Goal: Task Accomplishment & Management: Use online tool/utility

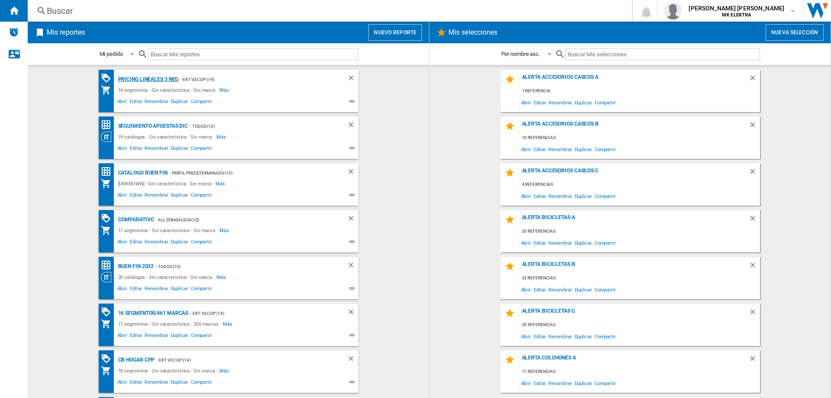
click at [152, 80] on div "Pricing lineales 3 neg" at bounding box center [147, 79] width 63 height 11
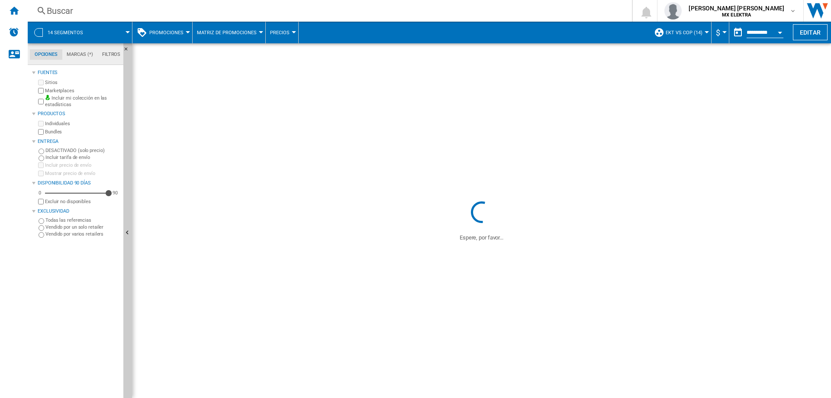
click at [689, 33] on span "EKT vs Cop (14)" at bounding box center [683, 33] width 37 height 6
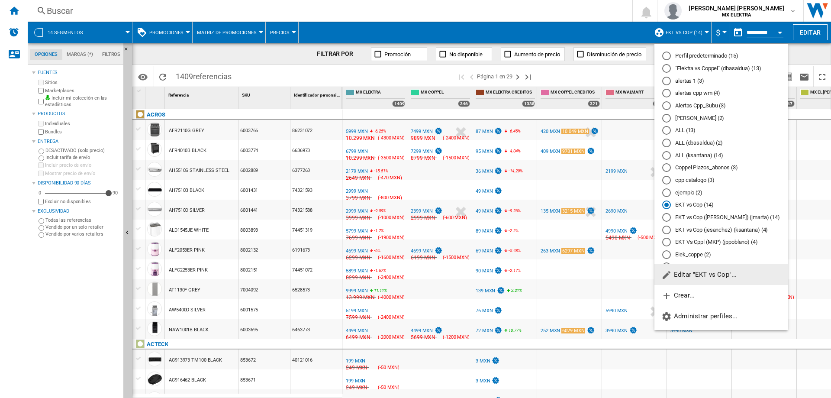
click at [693, 270] on button "Editar "EKT vs Cop"..." at bounding box center [720, 274] width 133 height 21
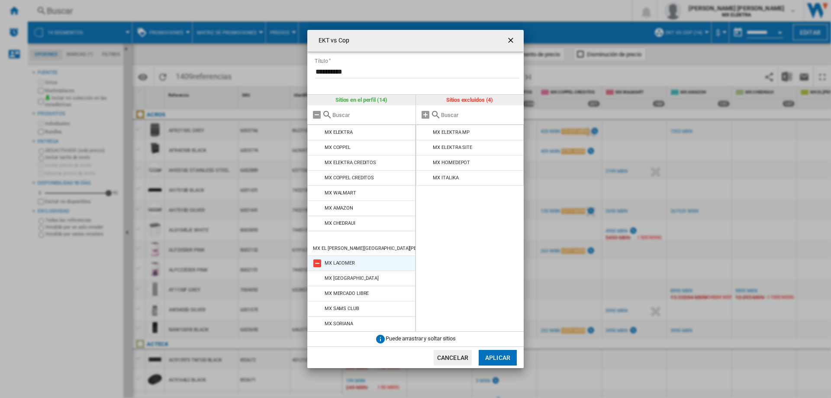
scroll to position [6, 0]
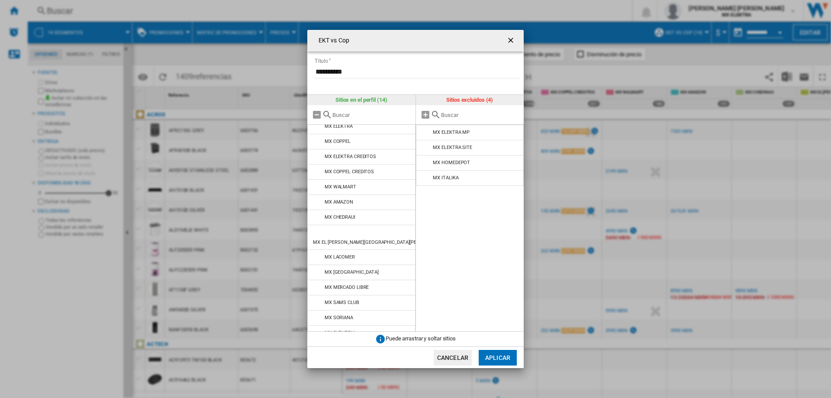
click at [510, 42] on ng-md-icon "getI18NText('BUTTONS.CLOSE_DIALOG')" at bounding box center [511, 41] width 10 height 10
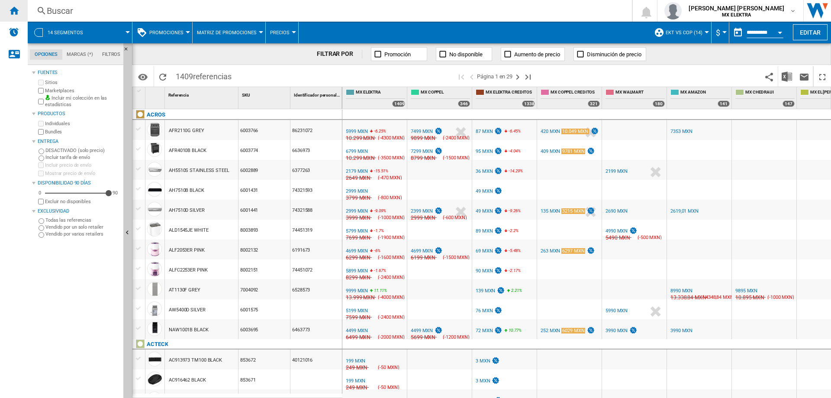
click at [14, 7] on ng-md-icon "Inicio" at bounding box center [14, 10] width 10 height 10
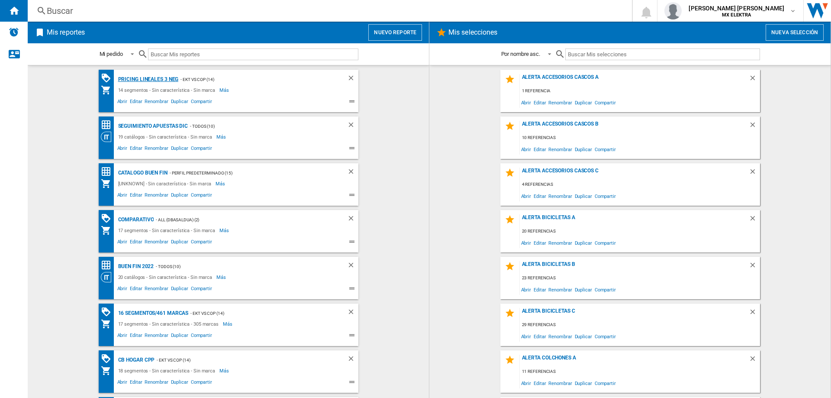
click at [148, 77] on div "Pricing lineales 3 neg" at bounding box center [147, 79] width 63 height 11
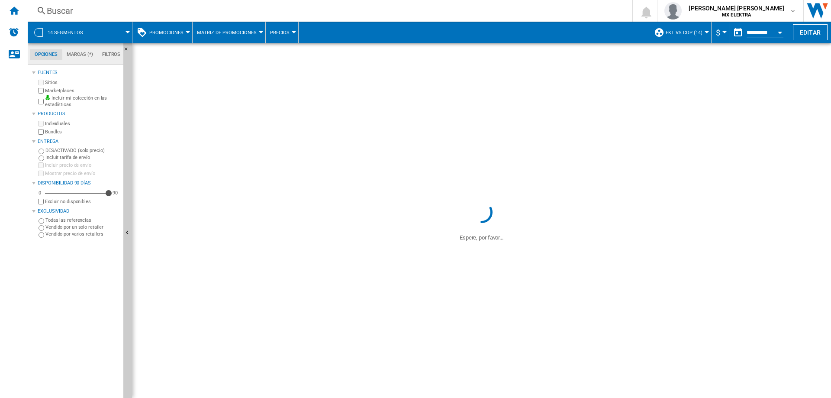
click at [124, 31] on span at bounding box center [111, 33] width 32 height 22
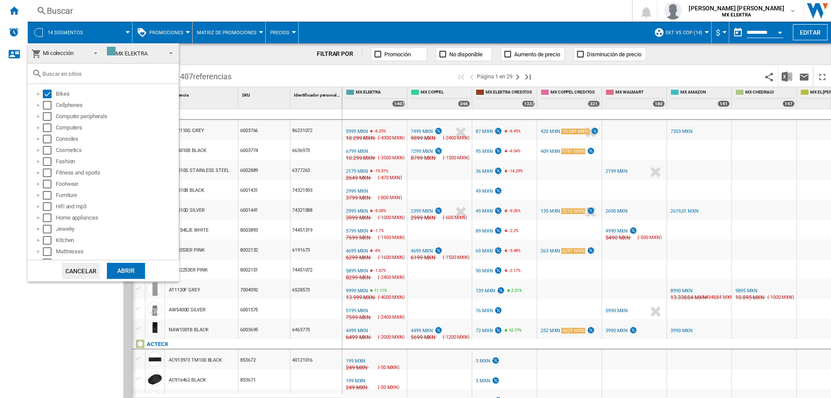
click at [46, 103] on div "Select" at bounding box center [47, 105] width 9 height 9
click at [48, 117] on div "Select" at bounding box center [47, 116] width 9 height 9
click at [48, 131] on div "Select" at bounding box center [47, 127] width 9 height 9
drag, startPoint x: 47, startPoint y: 137, endPoint x: 47, endPoint y: 149, distance: 12.1
click at [47, 138] on div "Select" at bounding box center [47, 139] width 9 height 9
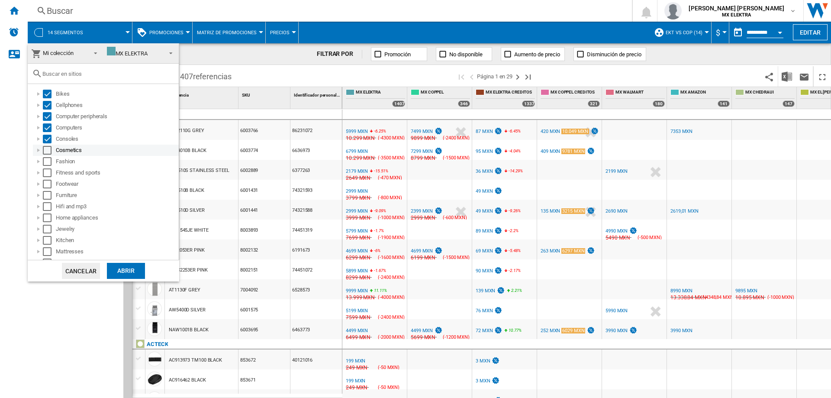
click at [47, 152] on div "Select" at bounding box center [47, 150] width 9 height 9
click at [48, 159] on div "Select" at bounding box center [47, 161] width 9 height 9
drag, startPoint x: 48, startPoint y: 168, endPoint x: 48, endPoint y: 178, distance: 10.0
click at [48, 169] on div "Select" at bounding box center [47, 172] width 9 height 9
click at [48, 180] on div "Select" at bounding box center [47, 184] width 9 height 9
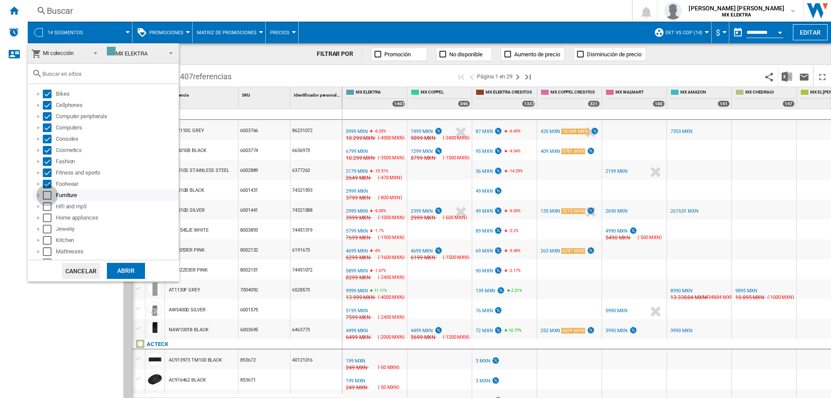
click at [48, 192] on div "Select" at bounding box center [47, 195] width 9 height 9
click at [48, 203] on div "Select" at bounding box center [47, 206] width 9 height 9
click at [47, 212] on div "Home appliances" at bounding box center [106, 217] width 146 height 11
click at [48, 222] on div "Home appliances" at bounding box center [106, 217] width 146 height 11
click at [47, 221] on div "Select" at bounding box center [47, 217] width 9 height 9
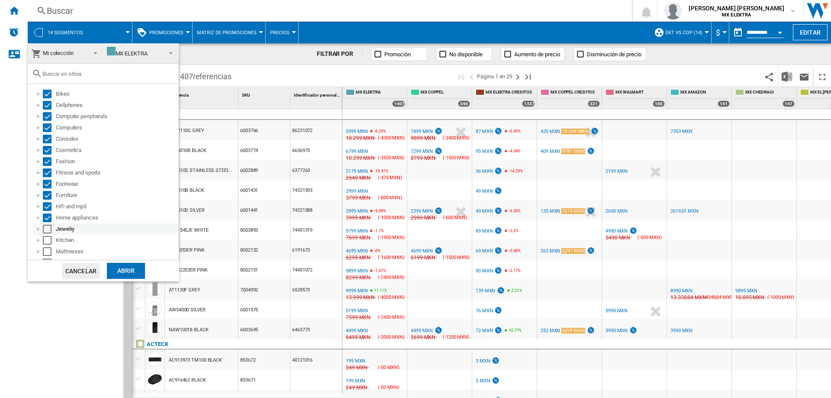
click at [48, 227] on div "Select" at bounding box center [47, 229] width 9 height 9
click at [48, 239] on div "Select" at bounding box center [47, 240] width 9 height 9
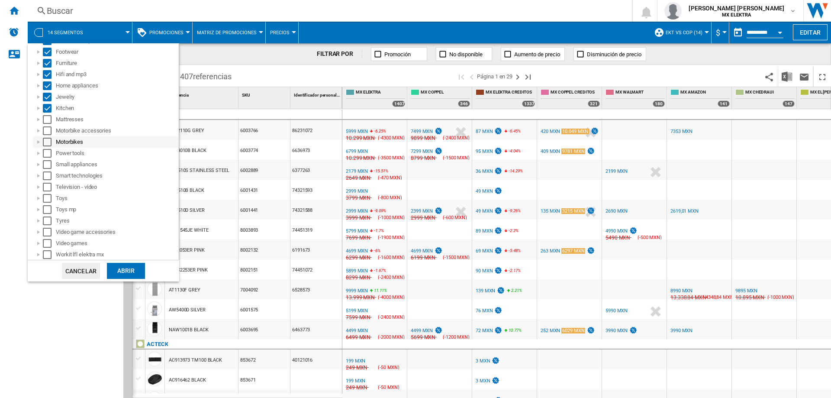
scroll to position [132, 0]
click at [47, 121] on div "Select" at bounding box center [47, 119] width 9 height 9
click at [49, 131] on div "Select" at bounding box center [47, 130] width 9 height 9
click at [49, 144] on div "Select" at bounding box center [47, 141] width 9 height 9
click at [47, 152] on div "Select" at bounding box center [47, 152] width 9 height 9
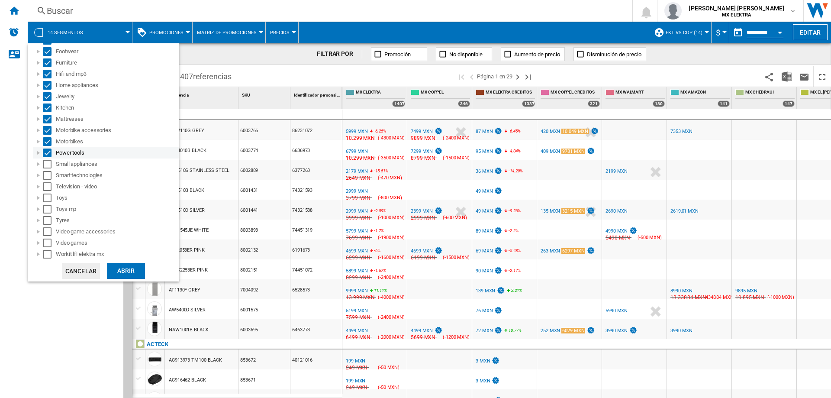
click at [47, 157] on div "Power tools" at bounding box center [106, 152] width 146 height 11
click at [45, 170] on div "Smart technologies" at bounding box center [106, 175] width 146 height 11
click at [45, 180] on div "Smart technologies" at bounding box center [106, 175] width 146 height 11
click at [45, 167] on div "Select" at bounding box center [47, 164] width 9 height 9
click at [47, 175] on div "Select" at bounding box center [47, 175] width 9 height 9
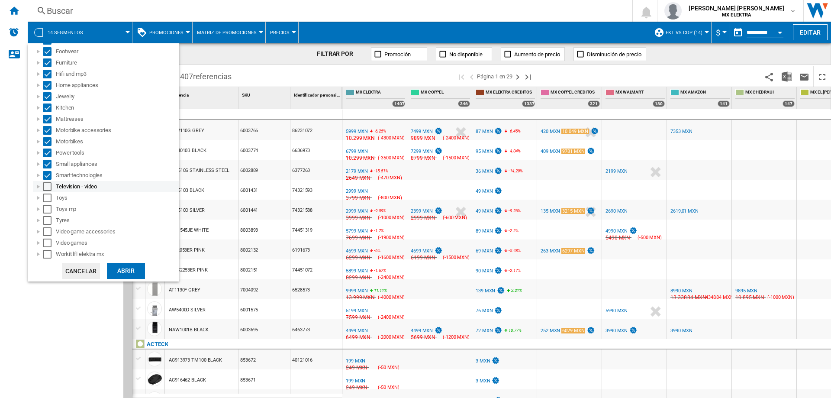
click at [48, 187] on div "Select" at bounding box center [47, 186] width 9 height 9
click at [46, 198] on div "Select" at bounding box center [47, 197] width 9 height 9
click at [47, 207] on div "Select" at bounding box center [47, 209] width 9 height 9
click at [48, 218] on div "Select" at bounding box center [47, 220] width 9 height 9
click at [47, 228] on div "Select" at bounding box center [47, 231] width 9 height 9
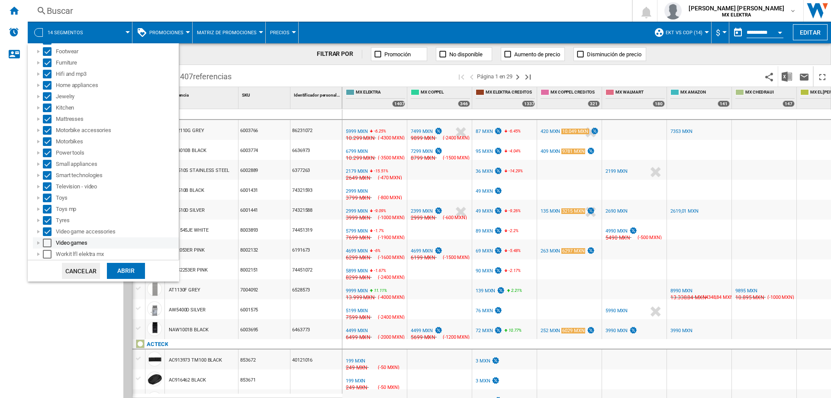
click at [48, 238] on div "Video games" at bounding box center [106, 242] width 146 height 11
click at [48, 250] on div "Select" at bounding box center [47, 254] width 9 height 9
click at [119, 267] on div "Abrir" at bounding box center [126, 271] width 38 height 16
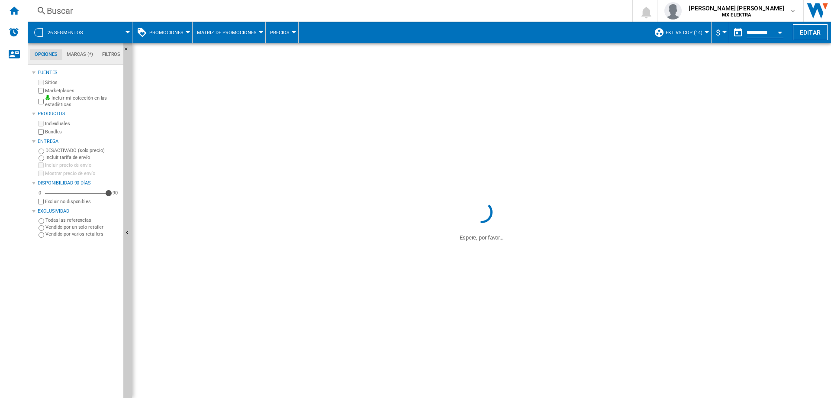
click at [108, 29] on span at bounding box center [111, 33] width 32 height 22
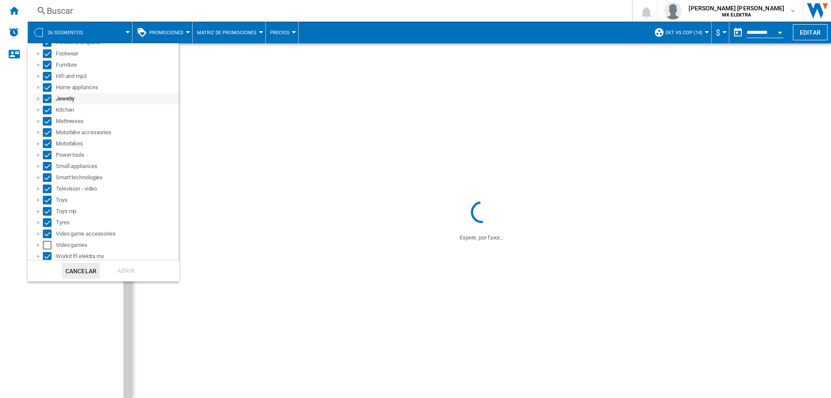
scroll to position [132, 0]
click at [48, 241] on div "Select" at bounding box center [47, 242] width 9 height 9
click at [129, 267] on div "Abrir" at bounding box center [126, 271] width 38 height 16
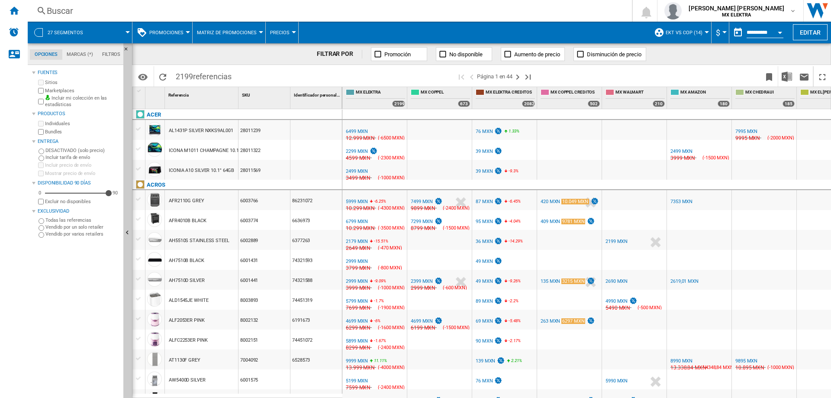
click at [38, 93] on div "Marketplaces" at bounding box center [78, 91] width 84 height 8
click at [124, 31] on span at bounding box center [111, 33] width 32 height 22
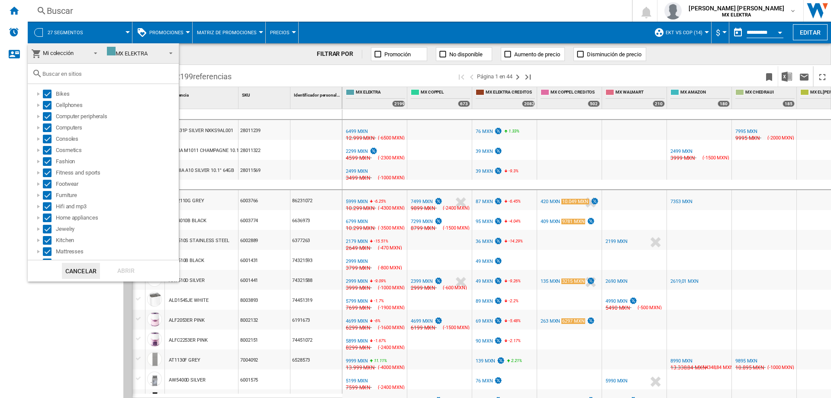
click at [138, 51] on div "MX ELEKTRA" at bounding box center [127, 53] width 41 height 6
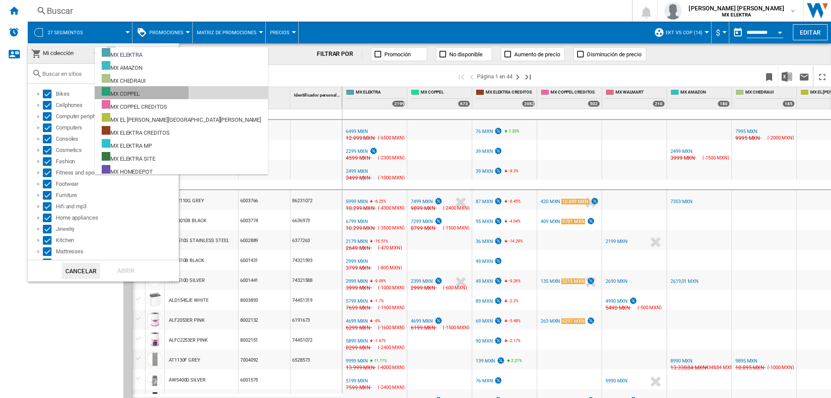
click at [140, 93] on div "MX COPPEL" at bounding box center [121, 92] width 38 height 11
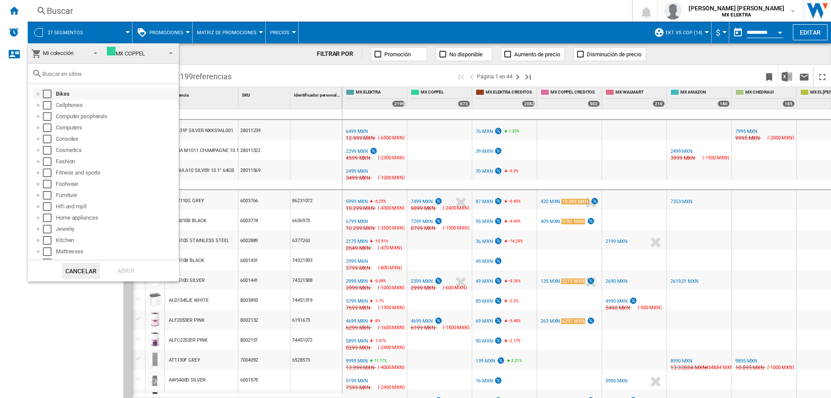
click at [47, 94] on div "Select" at bounding box center [47, 94] width 9 height 9
click at [47, 106] on div "Select" at bounding box center [47, 105] width 9 height 9
click at [47, 117] on div "Select" at bounding box center [47, 116] width 9 height 9
click at [48, 128] on div "Select" at bounding box center [47, 127] width 9 height 9
click at [48, 139] on div "Select" at bounding box center [47, 139] width 9 height 9
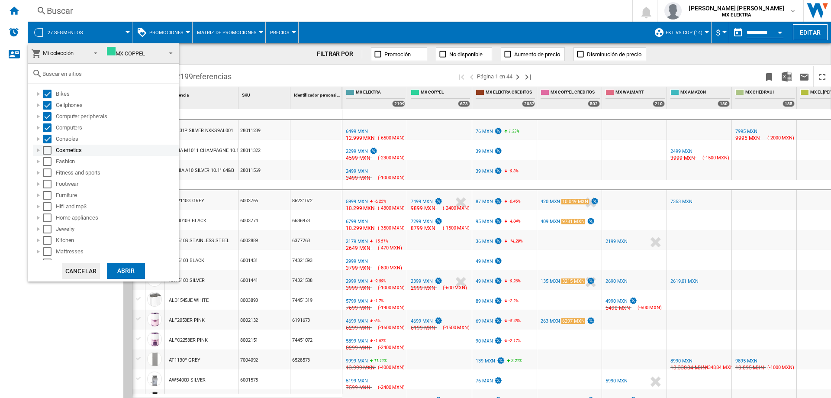
click at [48, 151] on div "Select" at bounding box center [47, 150] width 9 height 9
click at [48, 163] on div "Select" at bounding box center [47, 161] width 9 height 9
click at [48, 173] on div "Select" at bounding box center [47, 172] width 9 height 9
click at [47, 182] on div "Select" at bounding box center [47, 184] width 9 height 9
click at [45, 196] on div "Select" at bounding box center [47, 195] width 9 height 9
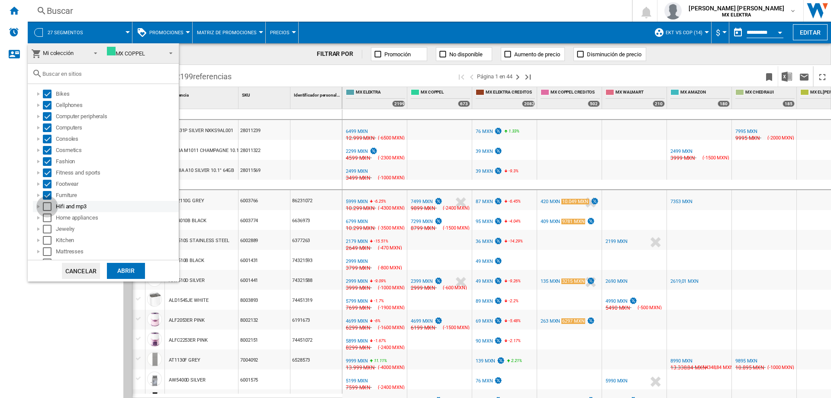
click at [45, 209] on div "Select" at bounding box center [47, 206] width 9 height 9
click at [45, 221] on div "Select" at bounding box center [47, 217] width 9 height 9
click at [45, 229] on div "Select" at bounding box center [47, 229] width 9 height 9
click at [46, 239] on div "Select" at bounding box center [47, 240] width 9 height 9
click at [47, 251] on div "Select" at bounding box center [47, 251] width 9 height 9
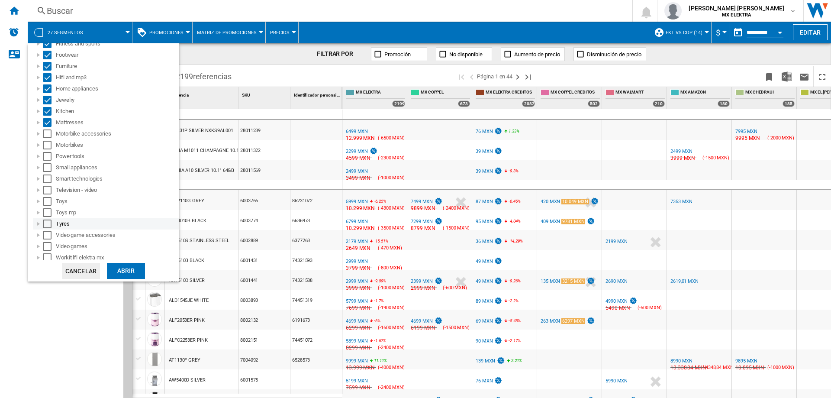
scroll to position [132, 0]
click at [48, 133] on div "Select" at bounding box center [47, 130] width 9 height 9
click at [48, 143] on div "Select" at bounding box center [47, 141] width 9 height 9
click at [49, 157] on div "Power tools" at bounding box center [106, 152] width 146 height 11
click at [48, 152] on div "Select" at bounding box center [47, 152] width 9 height 9
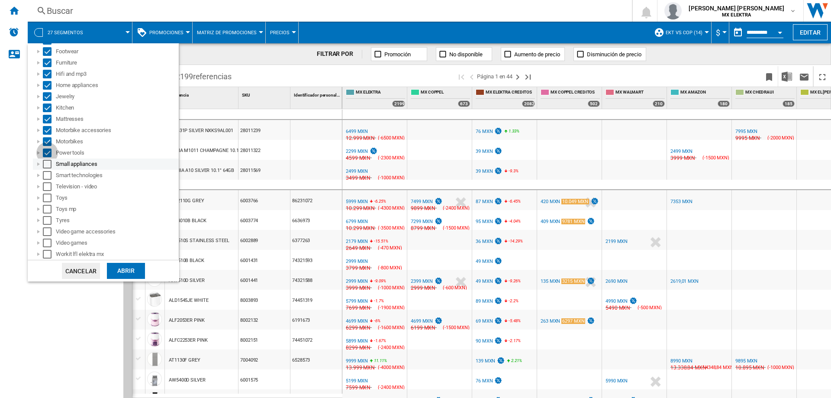
click at [48, 165] on div "Select" at bounding box center [47, 164] width 9 height 9
click at [47, 178] on div "Select" at bounding box center [47, 175] width 9 height 9
click at [46, 186] on div "Select" at bounding box center [47, 186] width 9 height 9
click at [46, 196] on div "Select" at bounding box center [47, 197] width 9 height 9
click at [46, 206] on div "Select" at bounding box center [47, 209] width 9 height 9
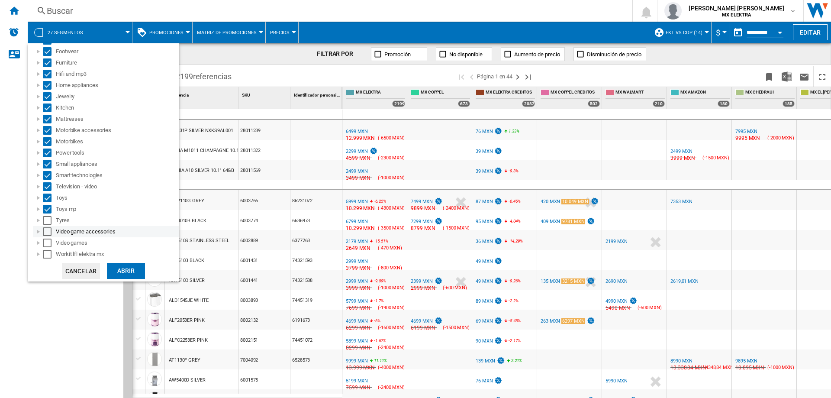
drag, startPoint x: 46, startPoint y: 218, endPoint x: 46, endPoint y: 226, distance: 8.2
click at [46, 218] on div "Select" at bounding box center [47, 220] width 9 height 9
click at [47, 228] on div "Select" at bounding box center [47, 231] width 9 height 9
click at [48, 240] on div "Select" at bounding box center [47, 242] width 9 height 9
click at [48, 251] on div "Select" at bounding box center [47, 254] width 9 height 9
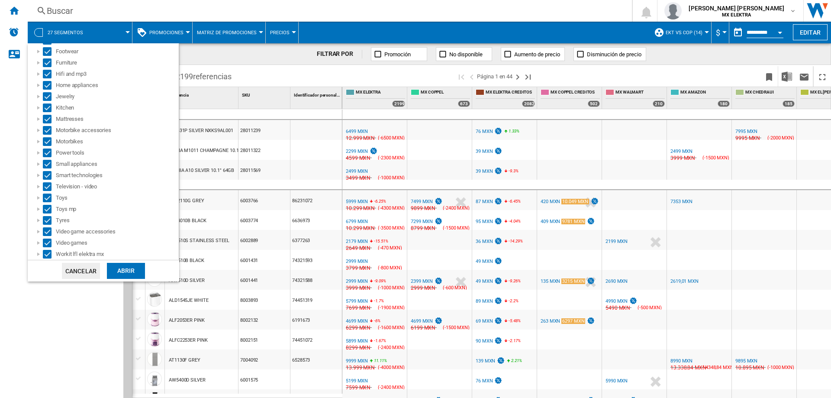
click at [133, 270] on div "Abrir" at bounding box center [126, 271] width 38 height 16
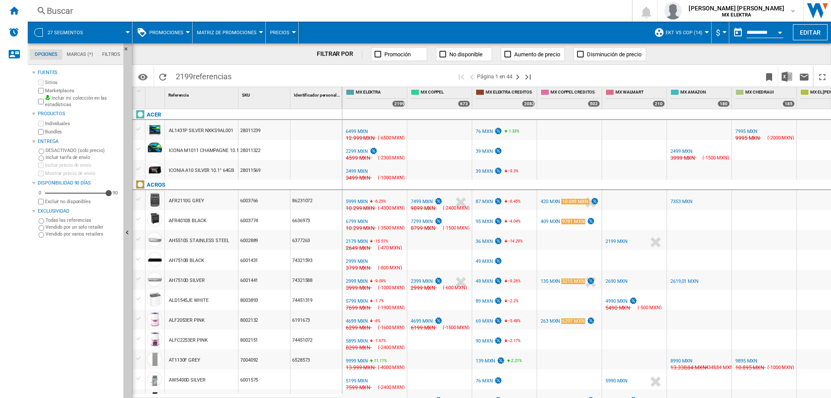
click at [697, 28] on button "EKT vs Cop (14)" at bounding box center [685, 33] width 41 height 22
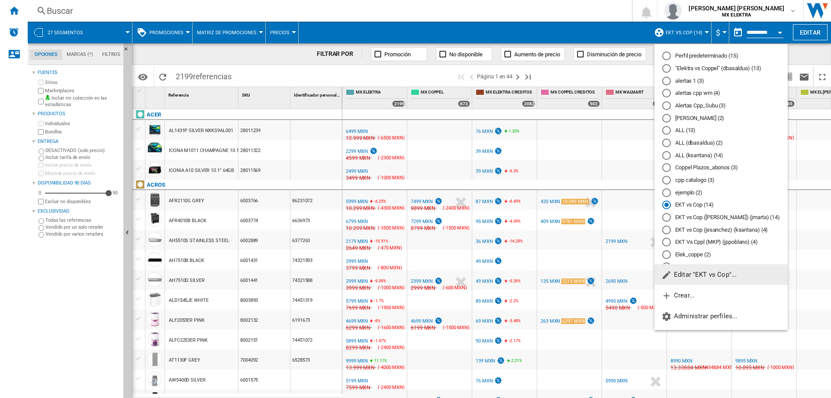
click at [687, 257] on md-radio-button "Elek_coppe (2)" at bounding box center [721, 255] width 118 height 8
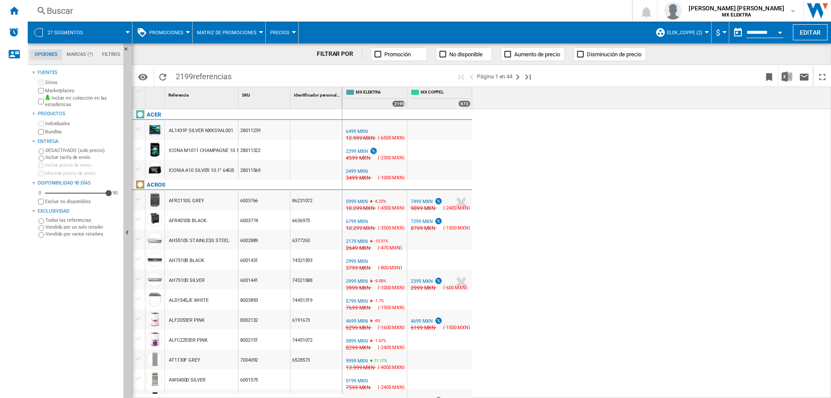
click at [106, 32] on span at bounding box center [111, 33] width 32 height 22
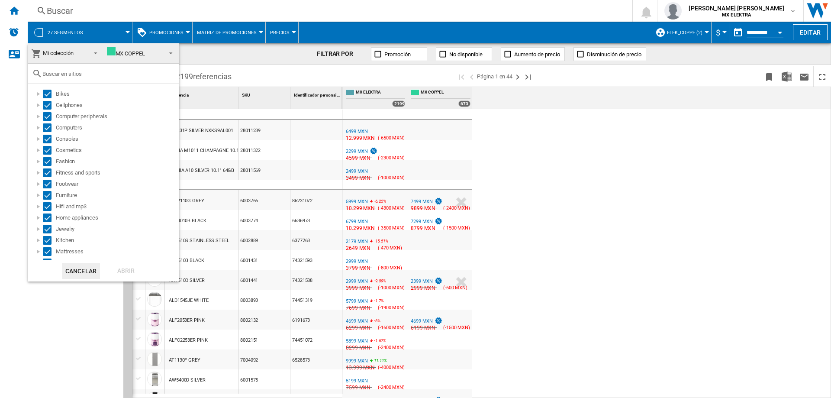
click at [59, 334] on md-backdrop at bounding box center [415, 199] width 831 height 398
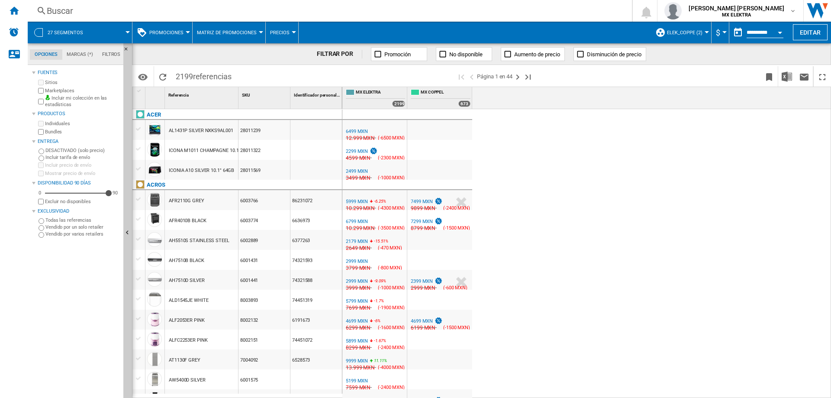
click at [105, 31] on span at bounding box center [111, 33] width 32 height 22
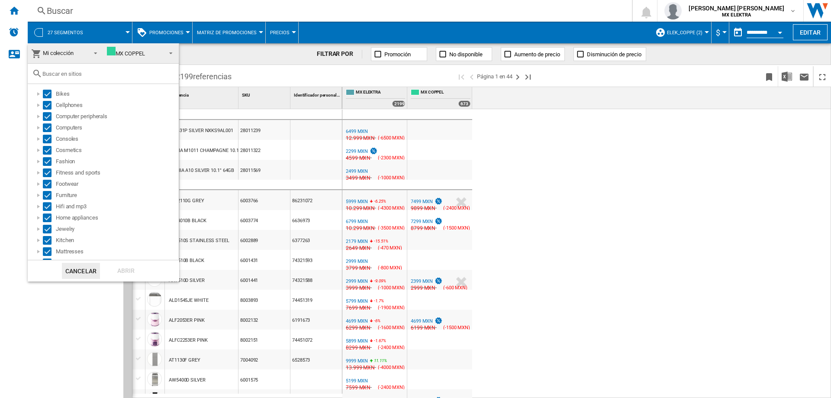
click at [146, 56] on span "MX COPPEL" at bounding box center [134, 53] width 55 height 13
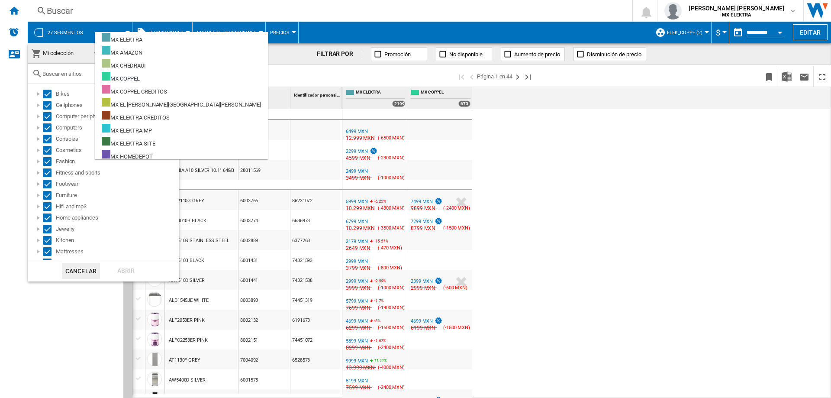
scroll to position [24, 0]
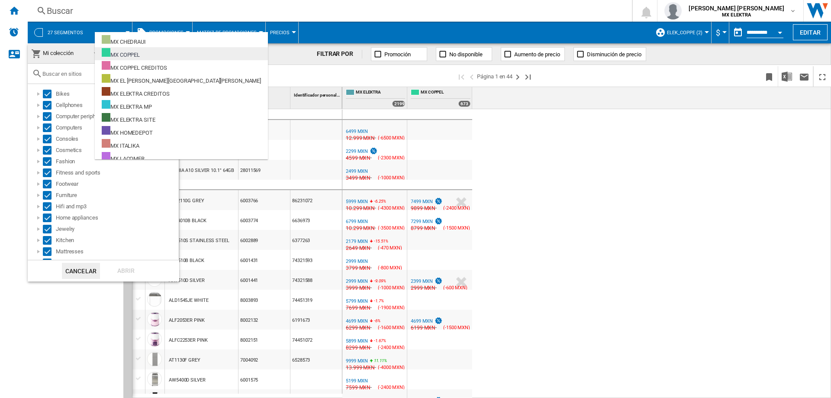
click at [140, 52] on div "MX COPPEL" at bounding box center [121, 53] width 38 height 11
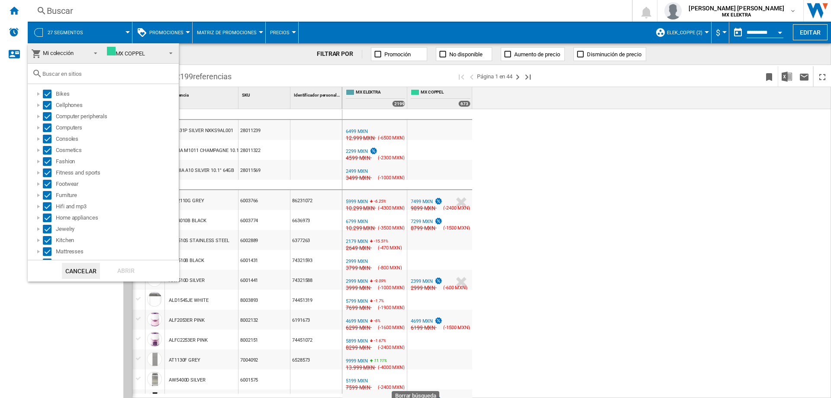
click at [610, 151] on md-backdrop at bounding box center [415, 199] width 831 height 398
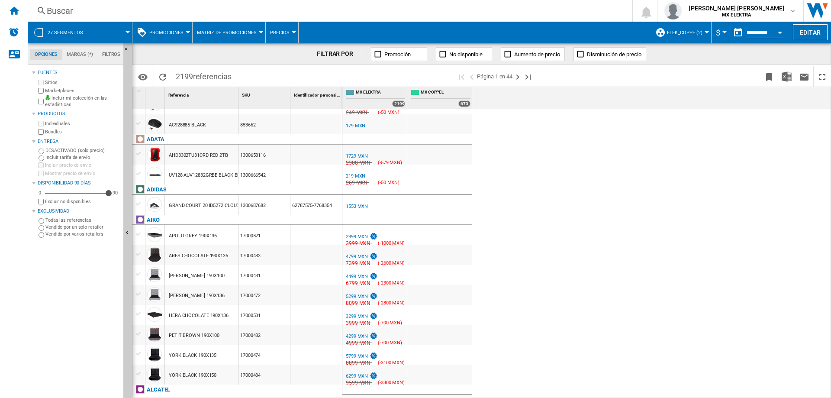
scroll to position [0, 0]
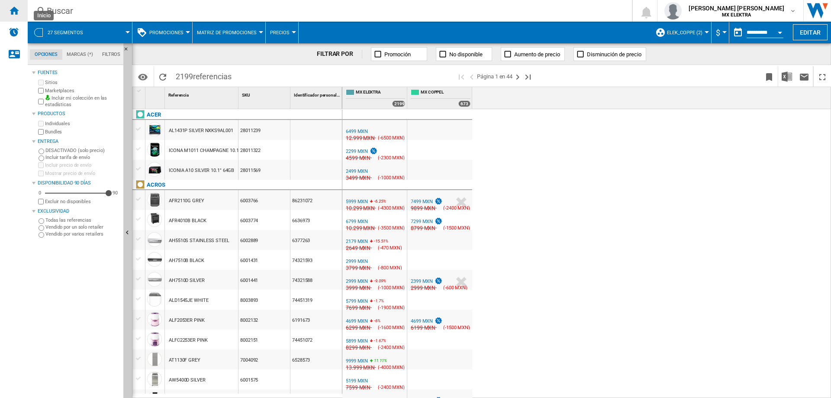
click at [16, 8] on ng-md-icon "Inicio" at bounding box center [14, 10] width 10 height 10
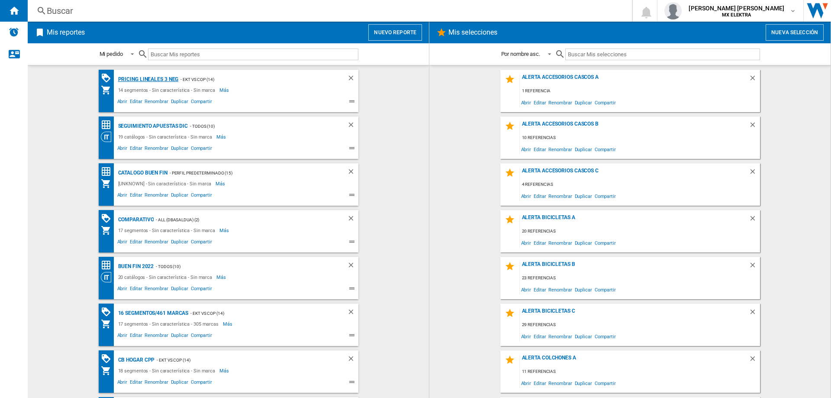
click at [135, 77] on div "Pricing lineales 3 neg" at bounding box center [147, 79] width 63 height 11
